Goal: Task Accomplishment & Management: Manage account settings

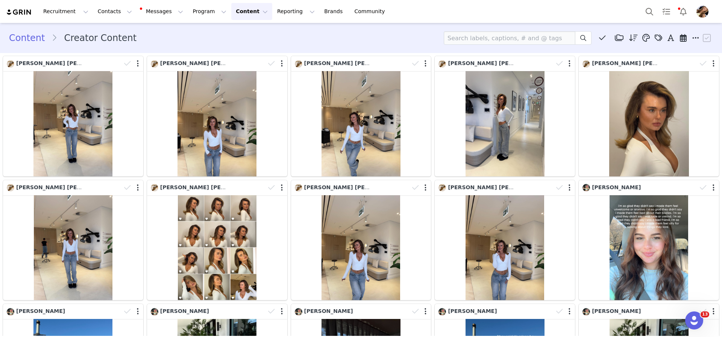
scroll to position [2498, 0]
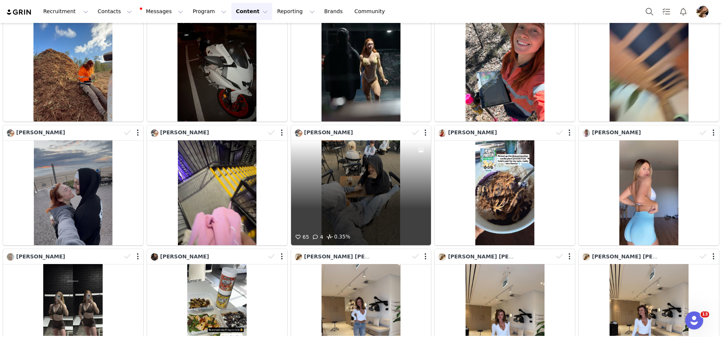
scroll to position [472, 0]
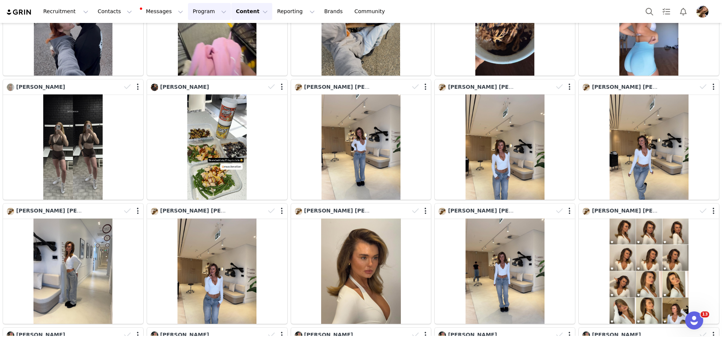
click at [212, 13] on button "Program Program" at bounding box center [209, 11] width 43 height 17
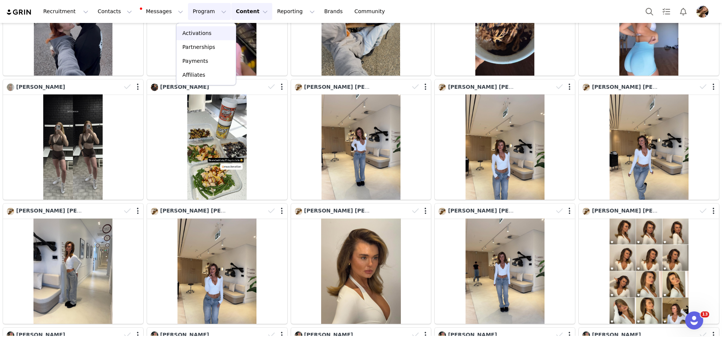
click at [212, 32] on div "Activations" at bounding box center [206, 33] width 50 height 8
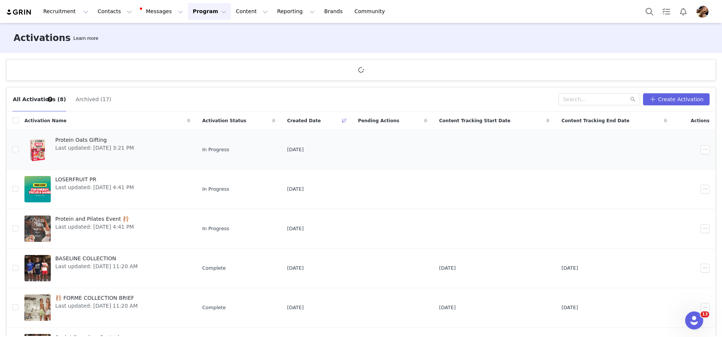
click at [106, 142] on span "Protein Oats Gifting" at bounding box center [94, 140] width 79 height 8
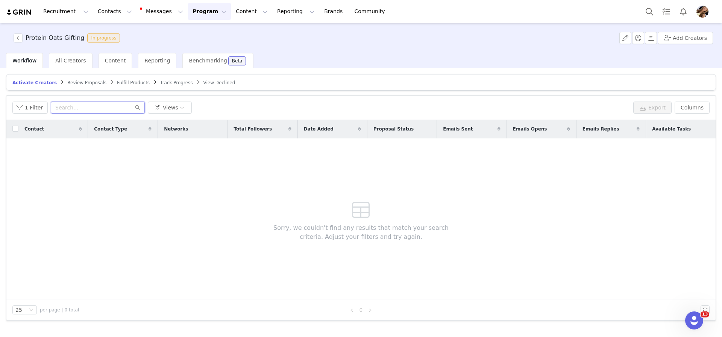
click at [68, 106] on input "text" at bounding box center [98, 108] width 94 height 12
click at [689, 39] on button "Add Creators" at bounding box center [685, 38] width 55 height 12
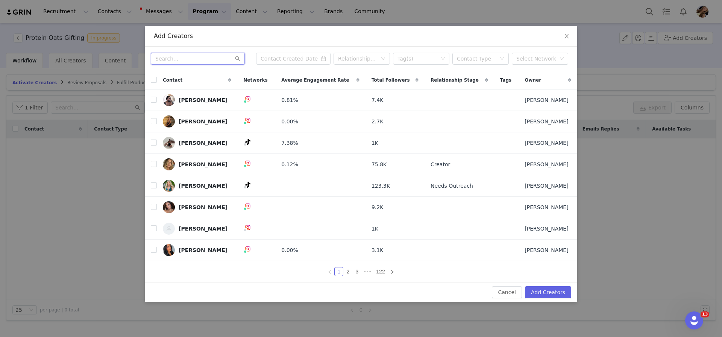
click at [220, 59] on input "text" at bounding box center [198, 59] width 94 height 12
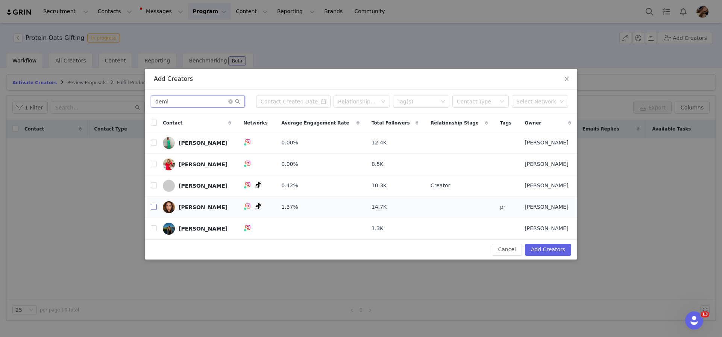
type input "demi"
click at [154, 206] on input "checkbox" at bounding box center [154, 207] width 6 height 6
checkbox input "true"
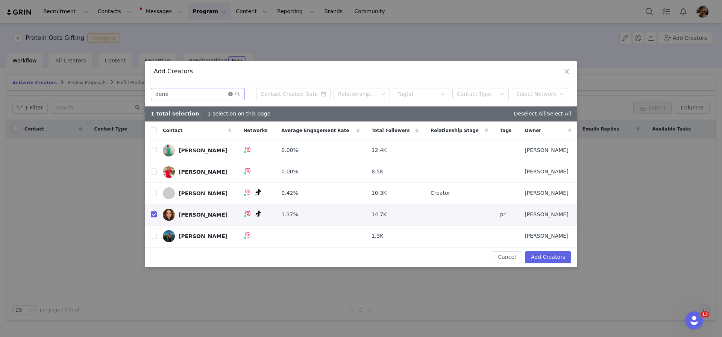
click at [231, 92] on icon "icon: close-circle" at bounding box center [230, 94] width 5 height 5
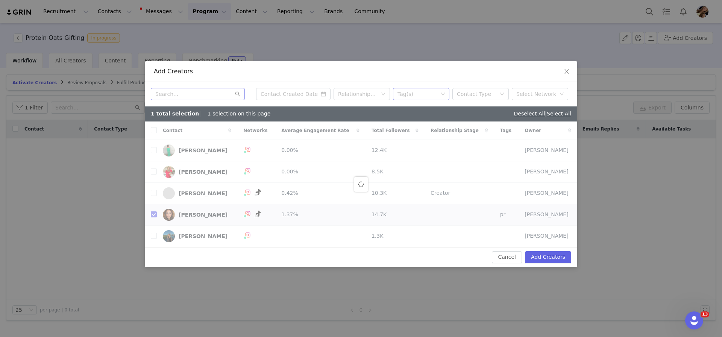
checkbox input "false"
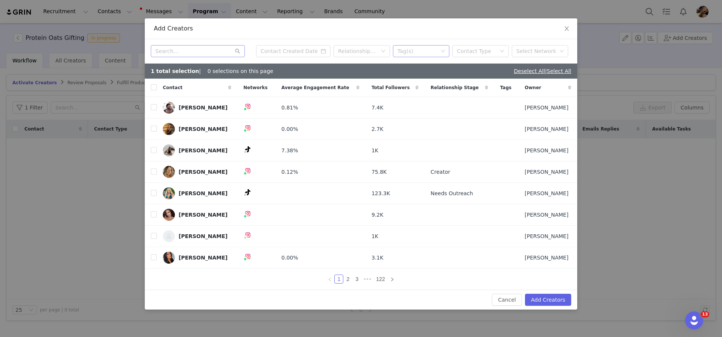
click at [429, 47] on div "Tag(s)" at bounding box center [418, 51] width 46 height 11
click at [406, 110] on li "paid" at bounding box center [421, 114] width 56 height 12
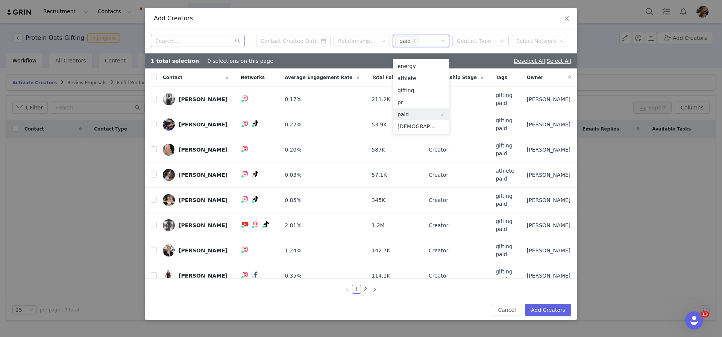
click at [355, 27] on div "Add Creators" at bounding box center [361, 18] width 433 height 21
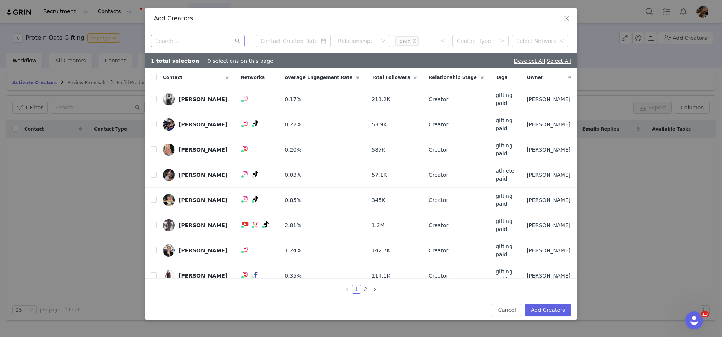
click at [157, 80] on div "Contact" at bounding box center [196, 77] width 78 height 18
click at [153, 76] on input "checkbox" at bounding box center [154, 77] width 6 height 6
checkbox input "true"
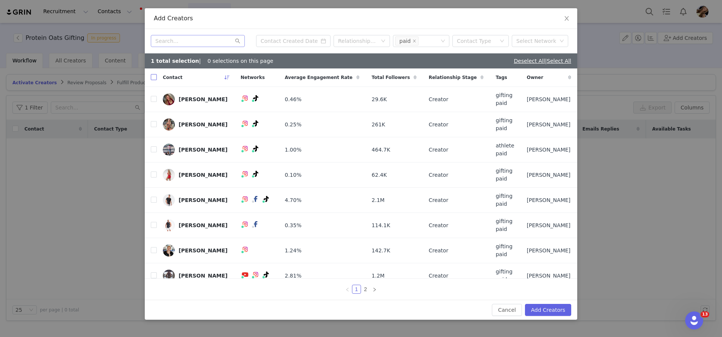
checkbox input "true"
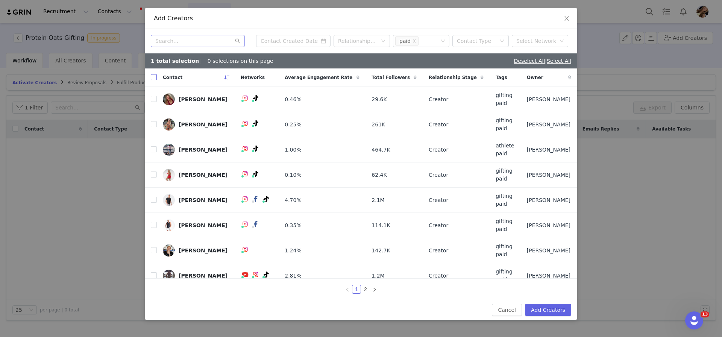
checkbox input "true"
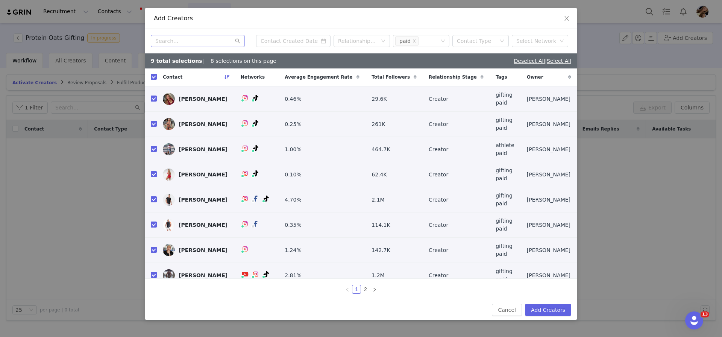
scroll to position [10, 0]
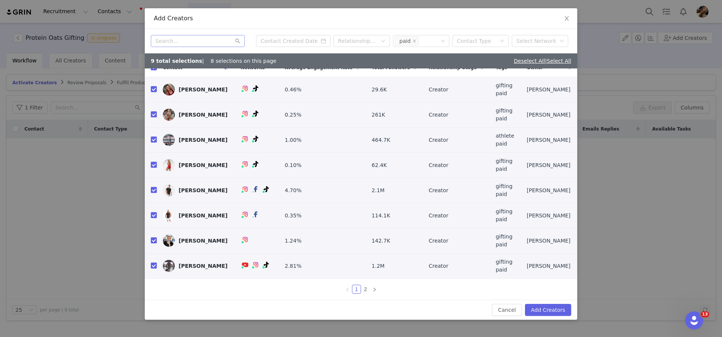
click at [153, 191] on input "checkbox" at bounding box center [154, 190] width 6 height 6
checkbox input "false"
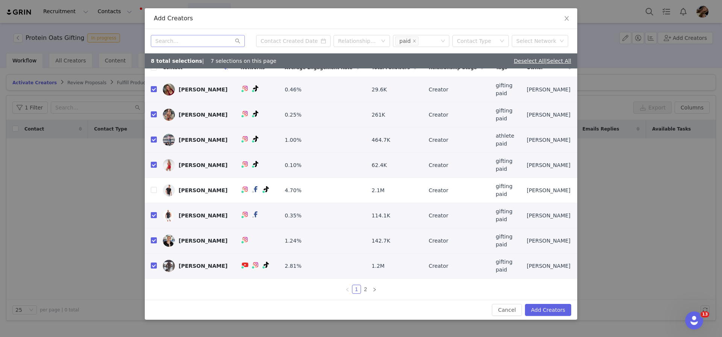
click at [154, 218] on input "checkbox" at bounding box center [154, 215] width 6 height 6
checkbox input "false"
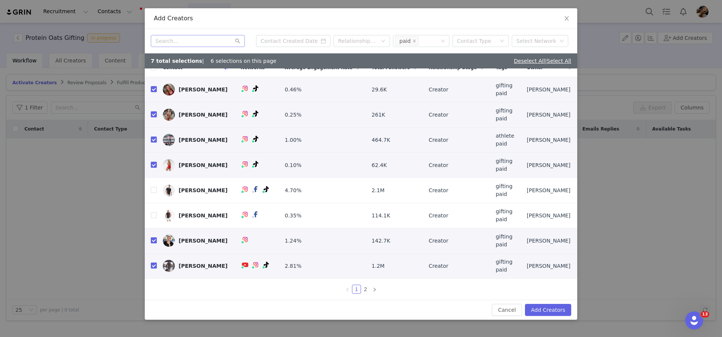
click at [151, 242] on input "checkbox" at bounding box center [154, 240] width 6 height 6
checkbox input "false"
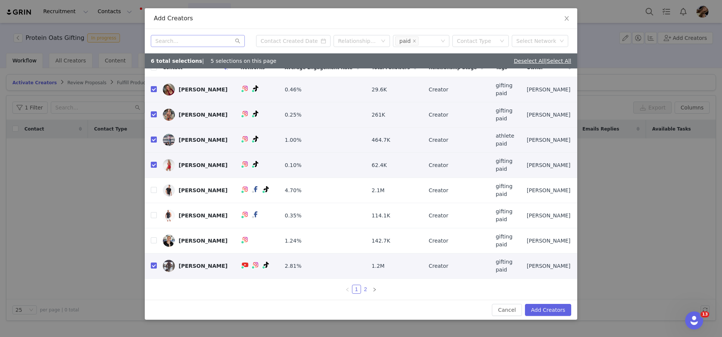
click at [365, 287] on link "2" at bounding box center [365, 289] width 8 height 8
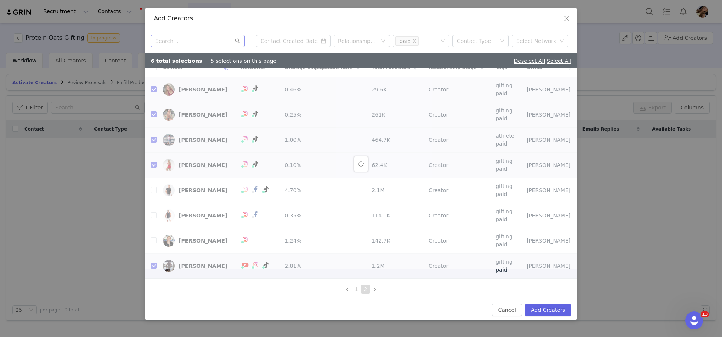
scroll to position [0, 0]
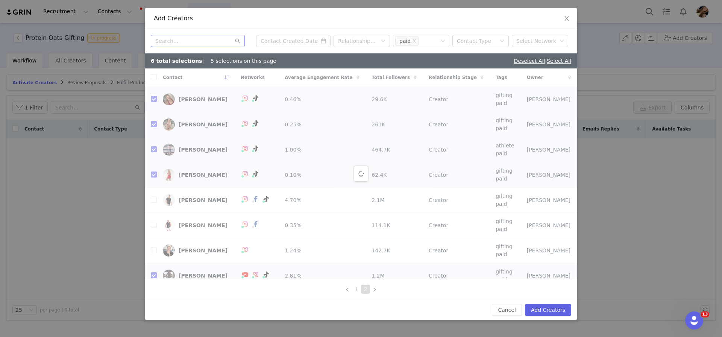
checkbox input "false"
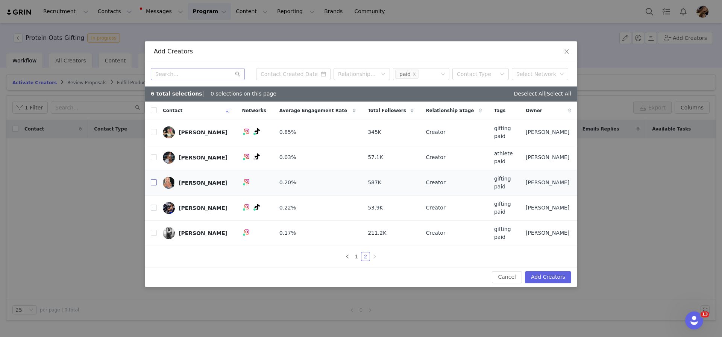
click at [153, 183] on input "checkbox" at bounding box center [154, 182] width 6 height 6
checkbox input "true"
click at [152, 209] on input "checkbox" at bounding box center [154, 208] width 6 height 6
checkbox input "true"
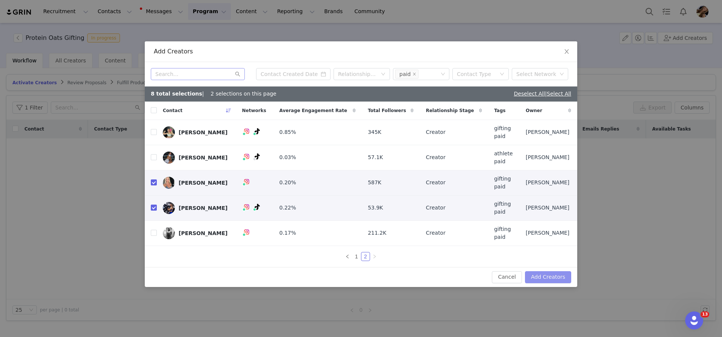
click at [539, 278] on button "Add Creators" at bounding box center [548, 277] width 46 height 12
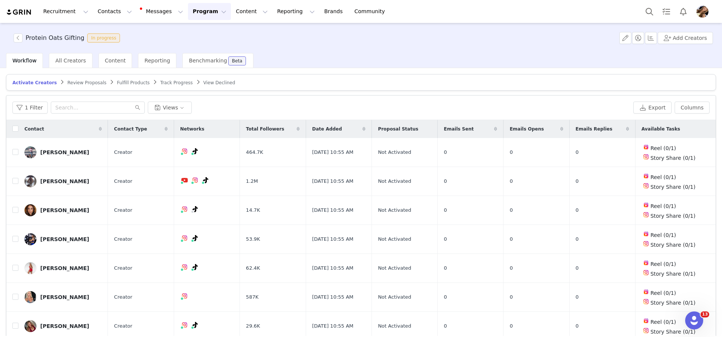
click at [316, 100] on div "1 Filter Views Export Columns" at bounding box center [360, 108] width 709 height 24
click at [666, 154] on button "button" at bounding box center [669, 152] width 9 height 9
click at [669, 184] on button "button" at bounding box center [669, 181] width 9 height 9
click at [669, 210] on button "button" at bounding box center [669, 210] width 9 height 9
click at [671, 239] on button "button" at bounding box center [669, 239] width 9 height 9
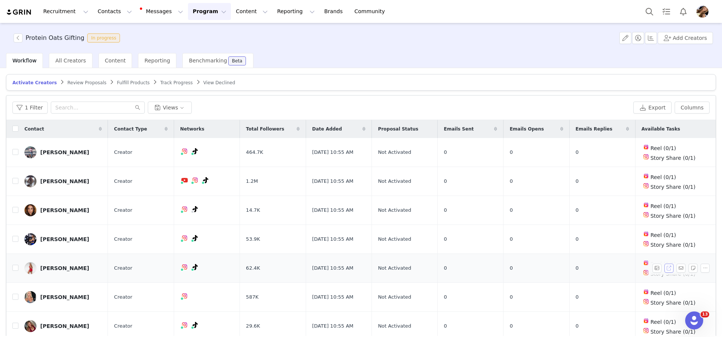
click at [673, 268] on button "button" at bounding box center [669, 268] width 9 height 9
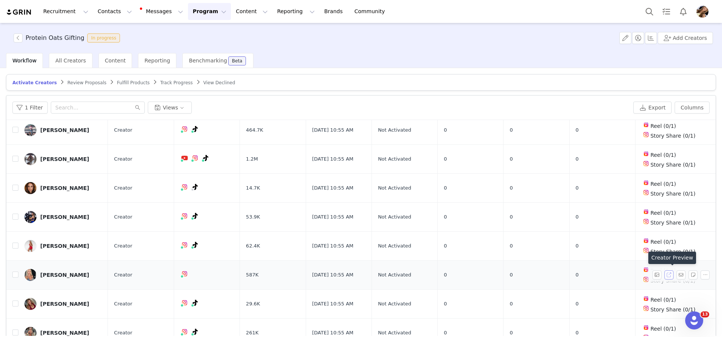
click at [671, 273] on button "button" at bounding box center [669, 274] width 9 height 9
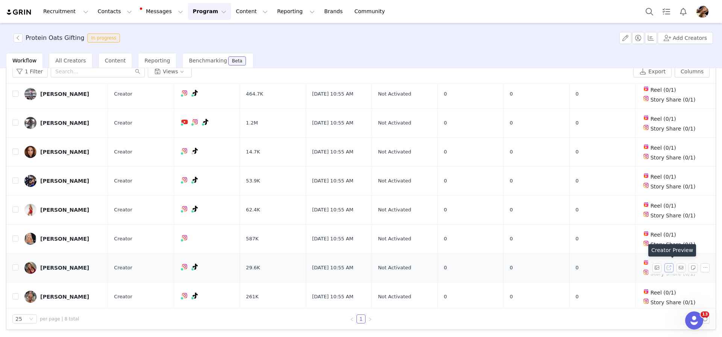
click at [671, 267] on button "button" at bounding box center [669, 267] width 9 height 9
click at [668, 294] on button "button" at bounding box center [669, 296] width 9 height 9
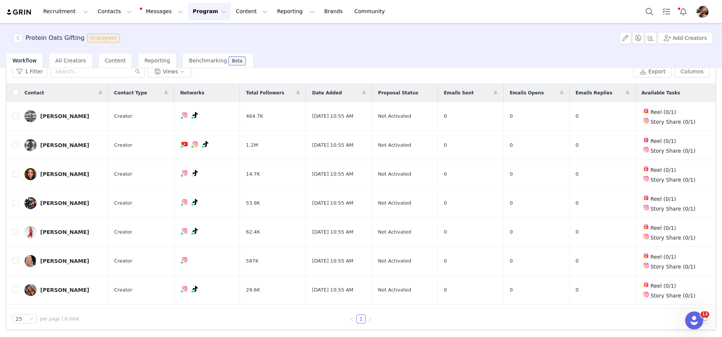
scroll to position [0, 0]
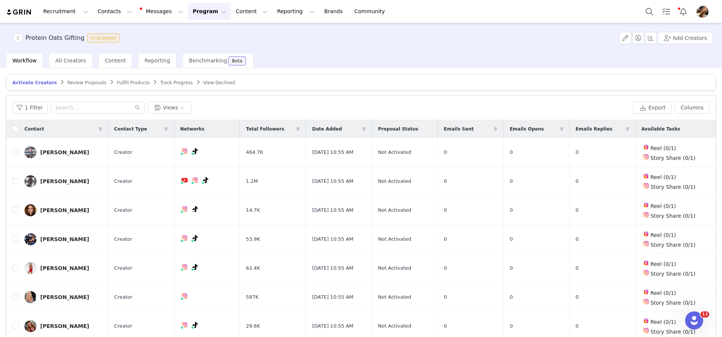
click at [85, 83] on span "Review Proposals" at bounding box center [86, 82] width 39 height 5
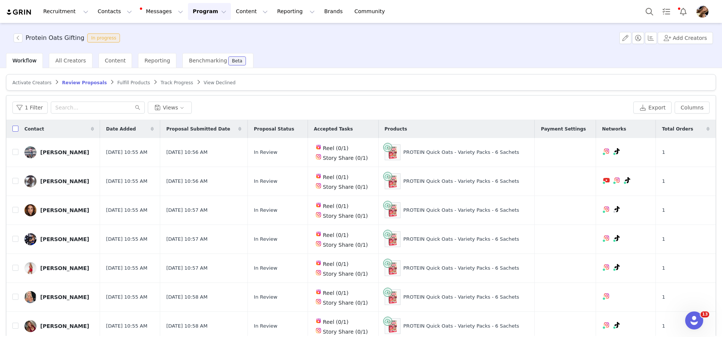
click at [15, 128] on input "checkbox" at bounding box center [15, 129] width 6 height 6
checkbox input "true"
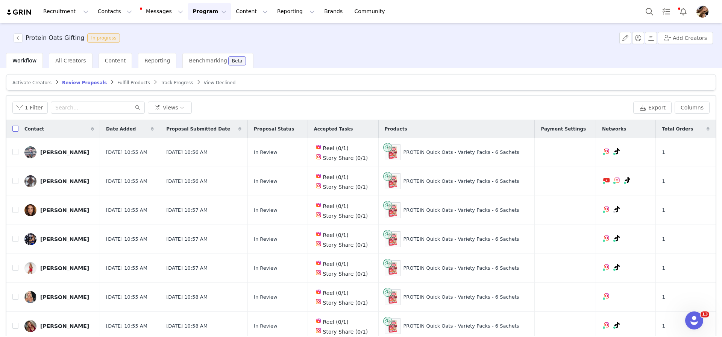
checkbox input "true"
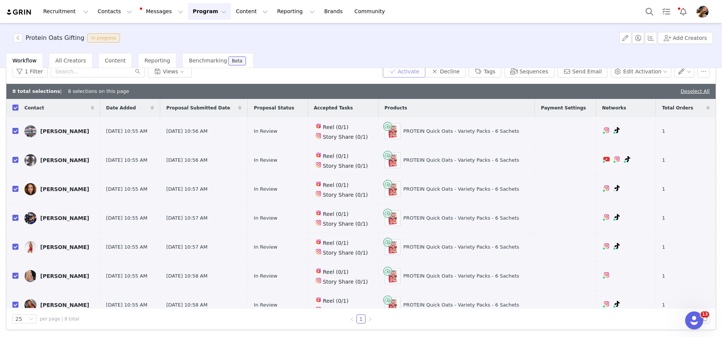
click at [407, 73] on button "Activate" at bounding box center [404, 71] width 42 height 12
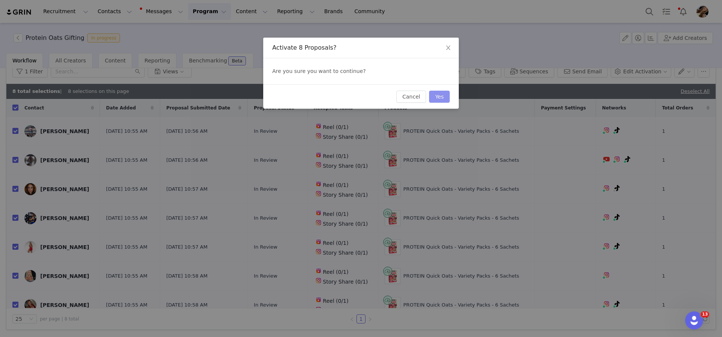
click at [447, 98] on button "Yes" at bounding box center [439, 97] width 21 height 12
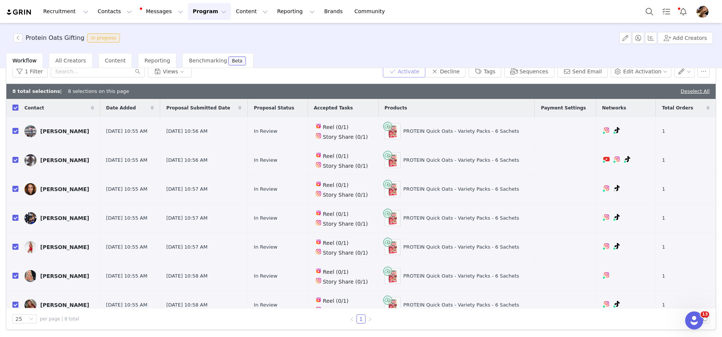
scroll to position [33, 0]
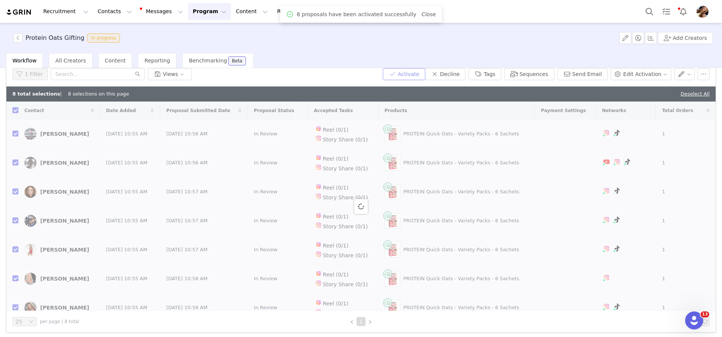
checkbox input "false"
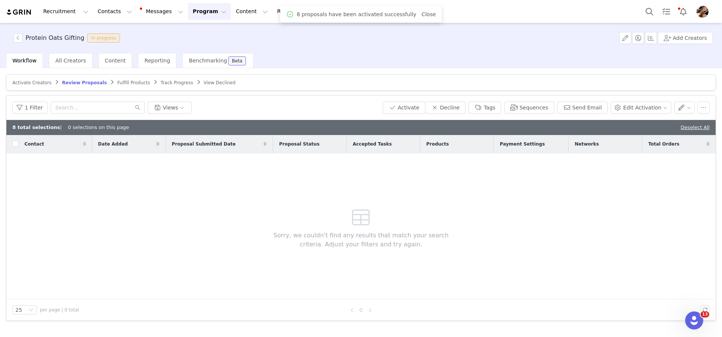
click at [134, 85] on span "Fulfill Products" at bounding box center [133, 82] width 33 height 5
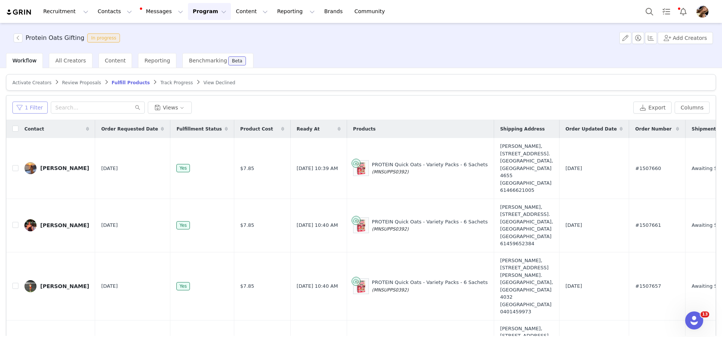
click at [18, 105] on button "1 Filter" at bounding box center [29, 108] width 35 height 12
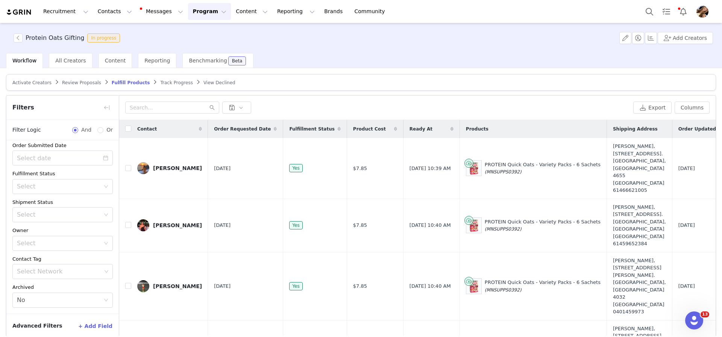
scroll to position [31, 0]
click at [66, 214] on div "Select" at bounding box center [58, 217] width 83 height 8
click at [66, 230] on li "Has No Order" at bounding box center [62, 233] width 100 height 12
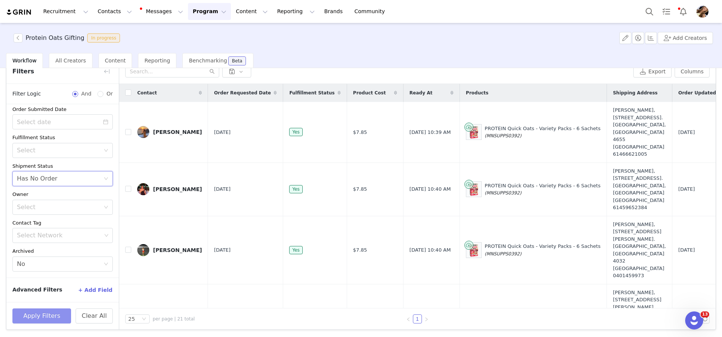
click at [56, 314] on button "Apply Filters" at bounding box center [41, 315] width 59 height 15
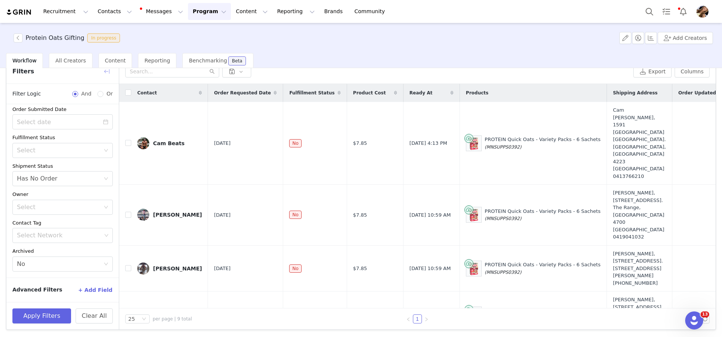
click at [111, 73] on button "button" at bounding box center [107, 71] width 12 height 12
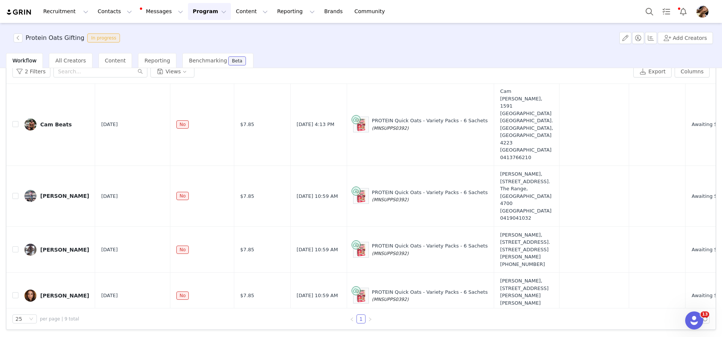
scroll to position [0, 0]
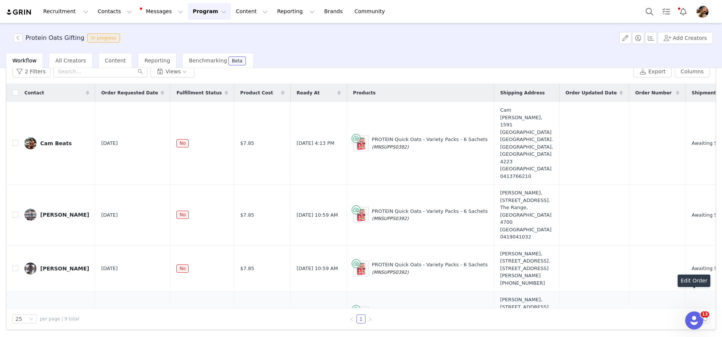
click at [693, 310] on button "button" at bounding box center [693, 314] width 9 height 9
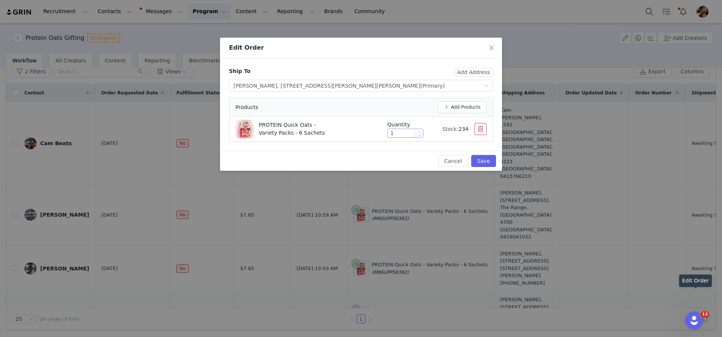
type input "2"
click at [420, 131] on icon "icon: up" at bounding box center [419, 132] width 3 height 3
click at [477, 163] on button "Save" at bounding box center [483, 161] width 25 height 12
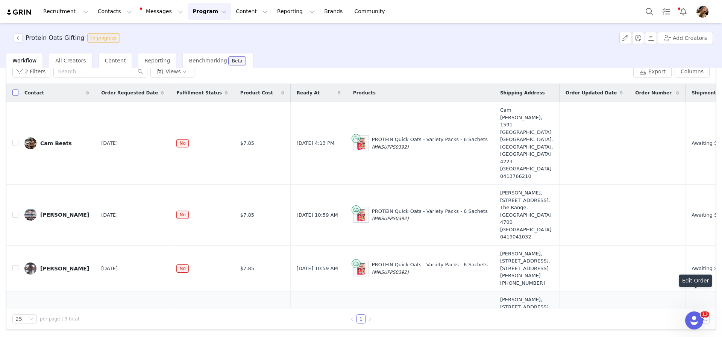
click at [17, 93] on input "checkbox" at bounding box center [15, 93] width 6 height 6
checkbox input "true"
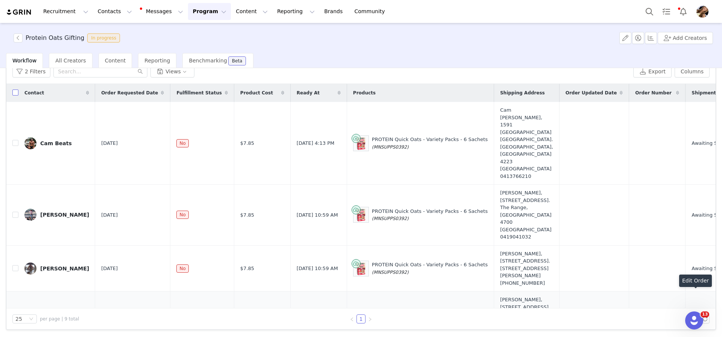
checkbox input "true"
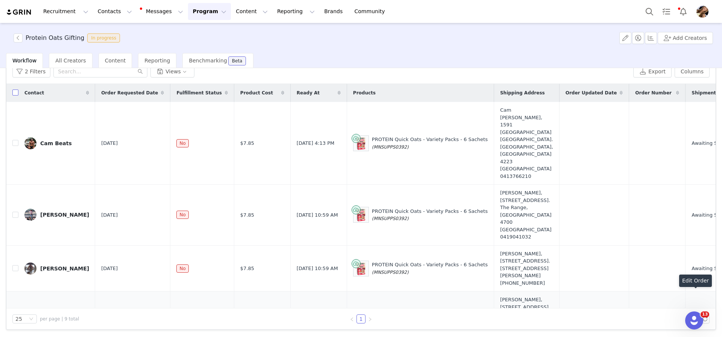
checkbox input "true"
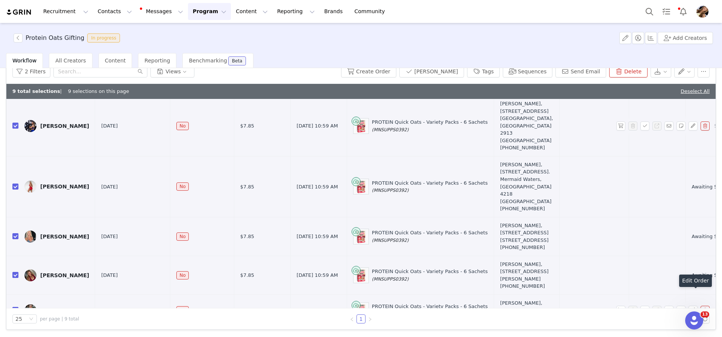
scroll to position [311, 0]
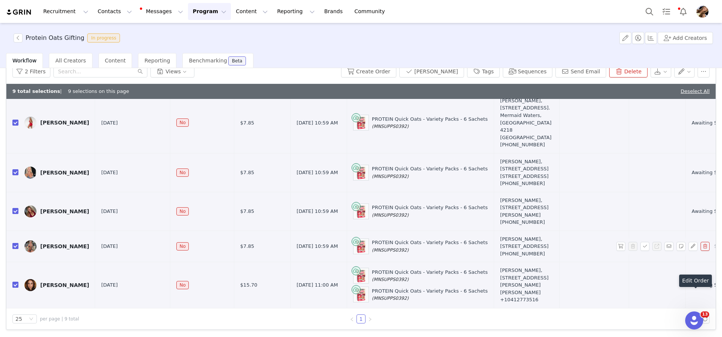
click at [15, 243] on input "checkbox" at bounding box center [15, 246] width 6 height 6
checkbox input "false"
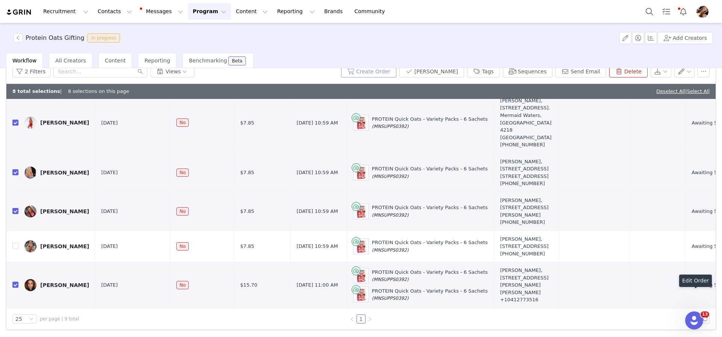
click at [376, 70] on button "Create Order" at bounding box center [368, 71] width 55 height 12
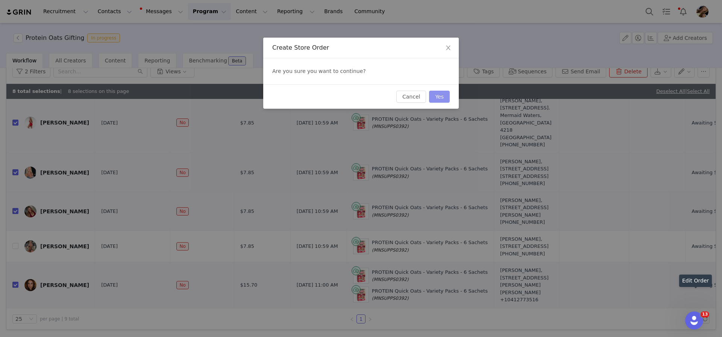
click at [442, 96] on button "Yes" at bounding box center [439, 97] width 21 height 12
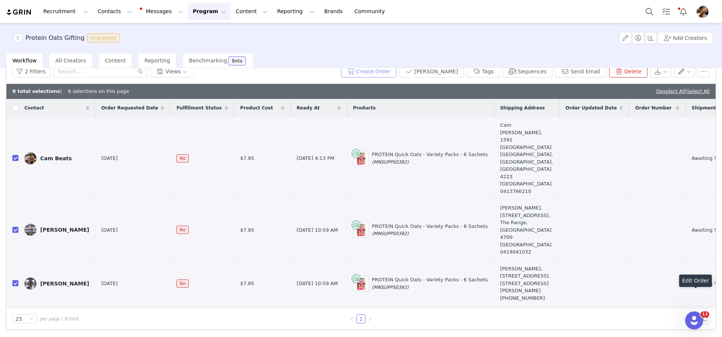
scroll to position [36, 0]
click at [672, 90] on link "Deselect All" at bounding box center [670, 92] width 29 height 6
checkbox input "false"
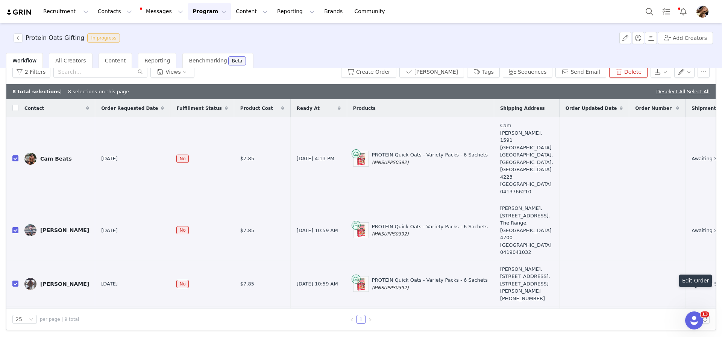
checkbox input "false"
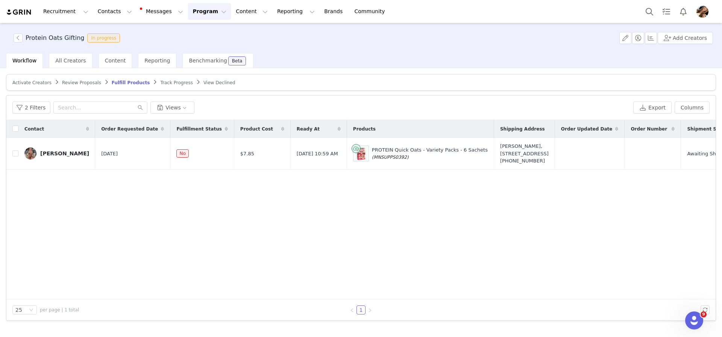
click at [421, 102] on div "2 Filters Views" at bounding box center [321, 108] width 618 height 12
click at [422, 234] on div "Contact Order Requested Date Fulfillment Status Product Cost Ready At Products …" at bounding box center [360, 209] width 709 height 179
